Goal: Navigation & Orientation: Find specific page/section

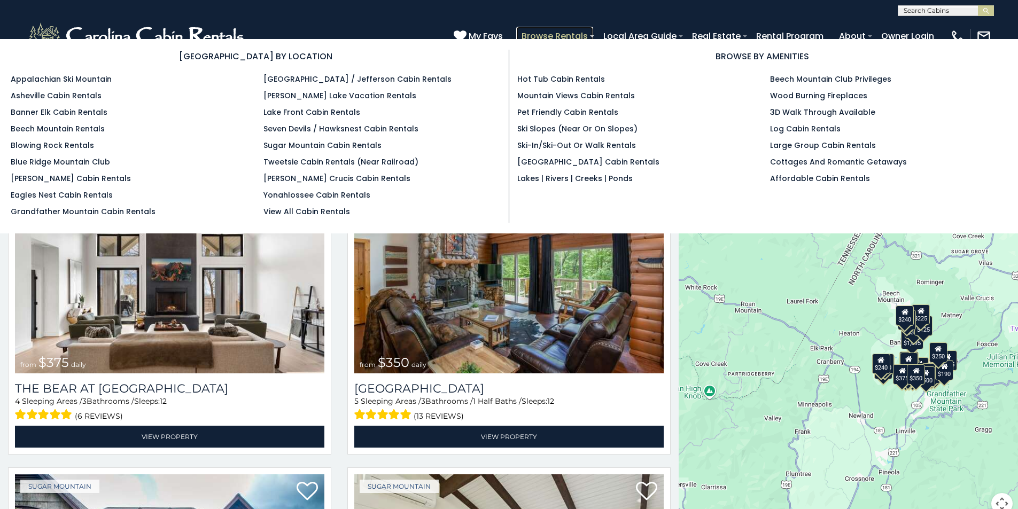
click at [593, 32] on link "Browse Rentals" at bounding box center [554, 36] width 77 height 19
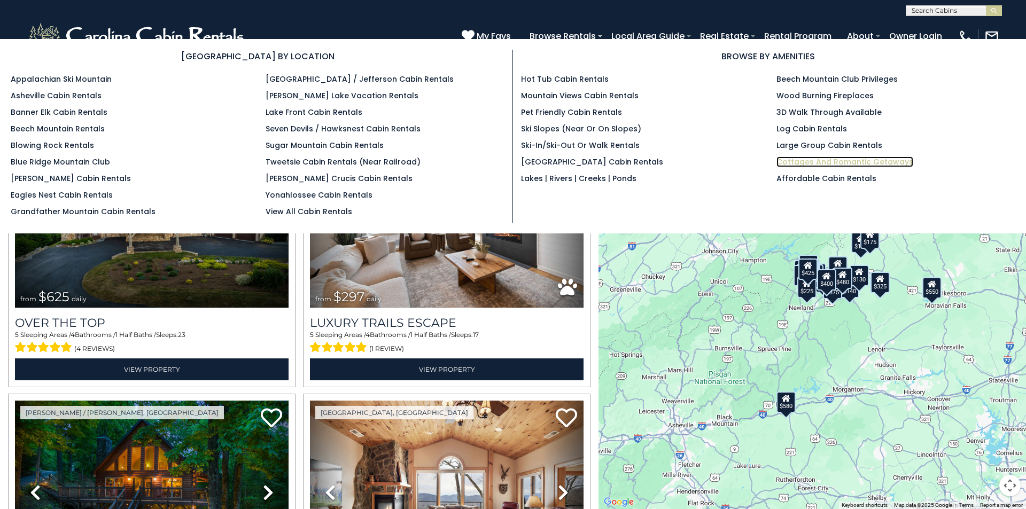
click at [796, 157] on link "Cottages and Romantic Getaways" at bounding box center [844, 162] width 137 height 11
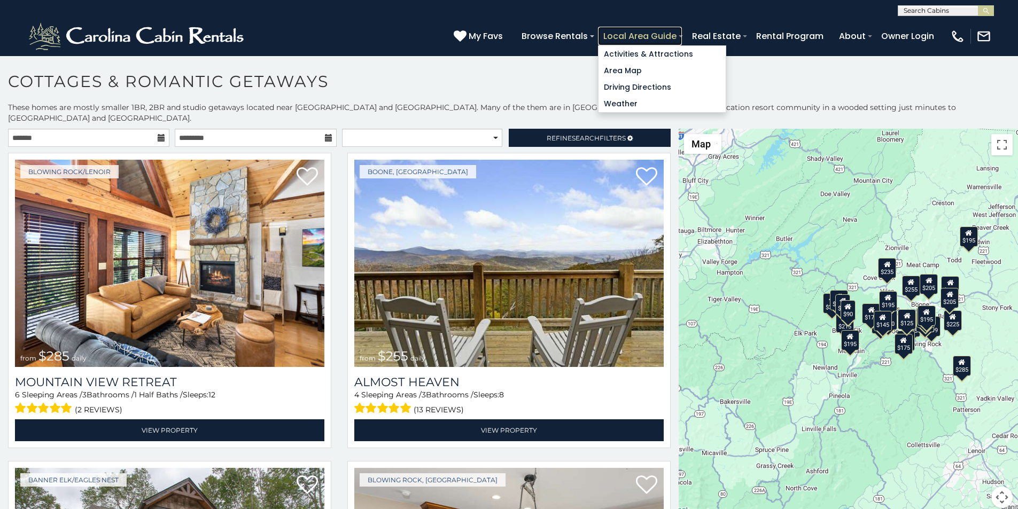
click at [682, 32] on link "Local Area Guide" at bounding box center [640, 36] width 84 height 19
